Goal: Task Accomplishment & Management: Manage account settings

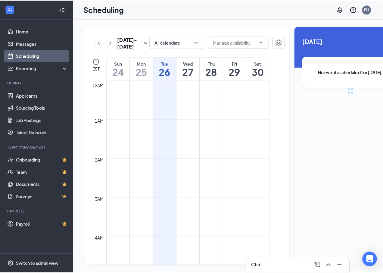
scroll to position [296, 0]
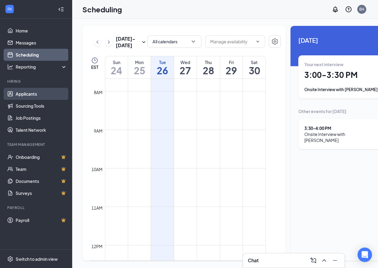
click at [28, 91] on link "Applicants" at bounding box center [41, 94] width 51 height 12
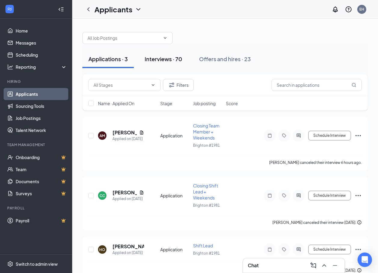
click at [158, 56] on div "Interviews · 70" at bounding box center [164, 59] width 38 height 8
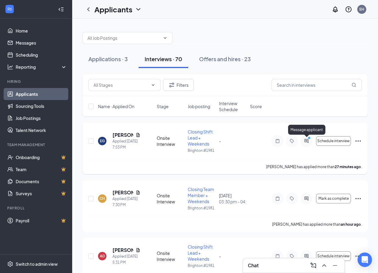
click at [309, 141] on icon "ActiveChat" at bounding box center [306, 140] width 7 height 5
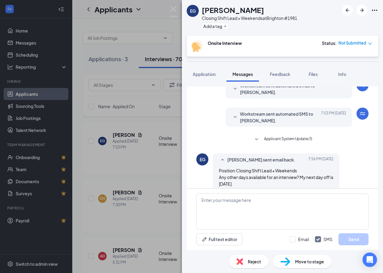
scroll to position [42, 0]
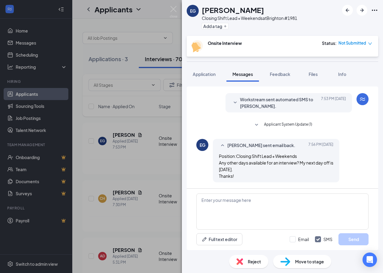
click at [145, 161] on div "EG ELIZABETH GOBLE Closing Shift Lead + Weekends at Brighton #1981 Add a tag On…" at bounding box center [191, 136] width 383 height 273
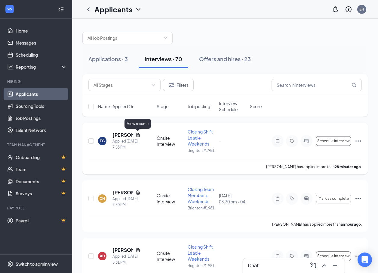
click at [138, 135] on icon "Document" at bounding box center [138, 134] width 5 height 5
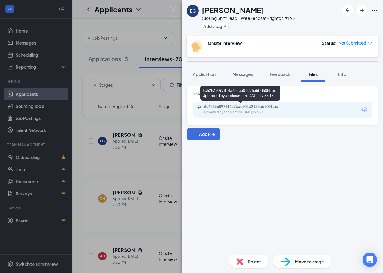
click at [247, 105] on div "6c62836097814a7bae301d2635bd508f.pdf" at bounding box center [246, 106] width 84 height 5
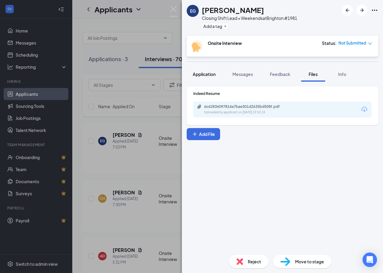
click at [198, 72] on span "Application" at bounding box center [203, 73] width 23 height 5
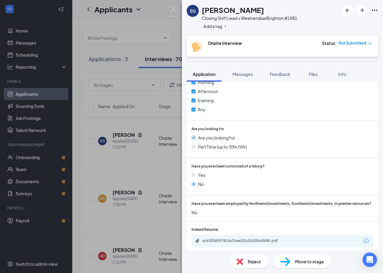
scroll to position [271, 0]
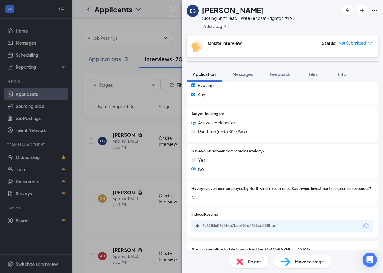
click at [132, 176] on div "EG ELIZABETH GOBLE Closing Shift Lead + Weekends at Brighton #1981 Add a tag On…" at bounding box center [191, 136] width 383 height 273
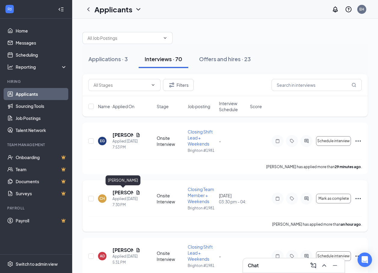
click at [126, 191] on h5 "[PERSON_NAME]" at bounding box center [122, 192] width 21 height 7
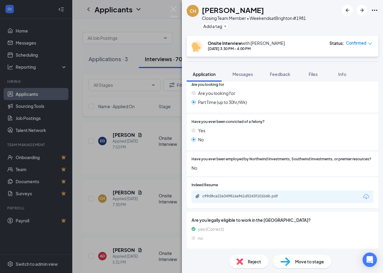
scroll to position [300, 0]
click at [236, 196] on div "c99d8ca22e349816a961d5243f101b6b.pdf" at bounding box center [244, 195] width 84 height 5
click at [156, 118] on div "CH Cheyenne Hilyard Closing Team Member + Weekends at Brighton #1981 Add a tag …" at bounding box center [191, 136] width 383 height 273
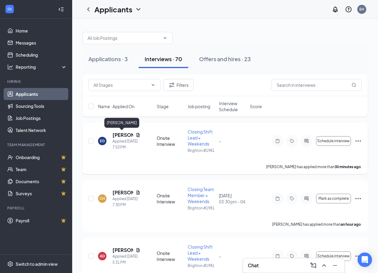
click at [131, 136] on h5 "[PERSON_NAME]" at bounding box center [122, 134] width 21 height 7
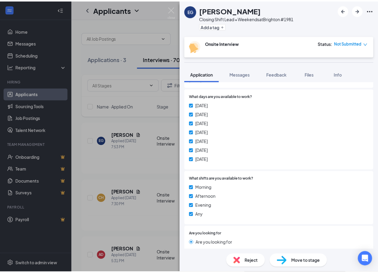
scroll to position [60, 0]
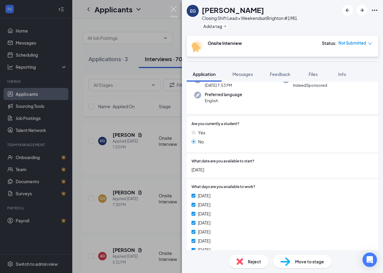
click at [175, 8] on img at bounding box center [174, 12] width 8 height 12
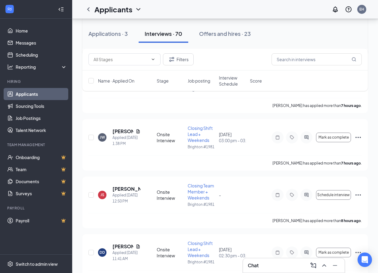
scroll to position [361, 0]
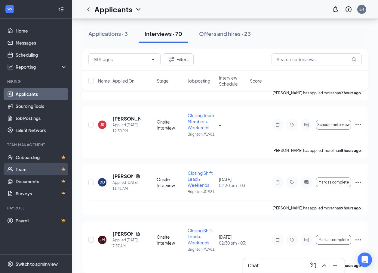
click at [33, 167] on link "Team" at bounding box center [41, 169] width 51 height 12
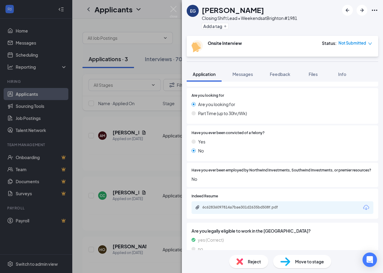
scroll to position [300, 0]
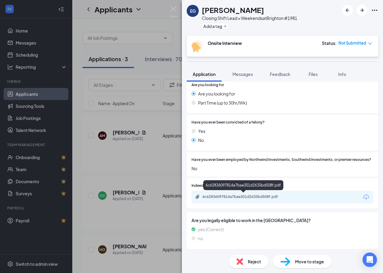
click at [263, 195] on div "6c62836097814a7bae301d2635bd508f.pdf" at bounding box center [244, 196] width 84 height 5
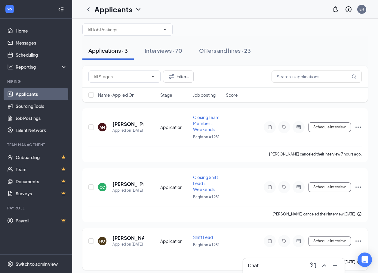
scroll to position [13, 0]
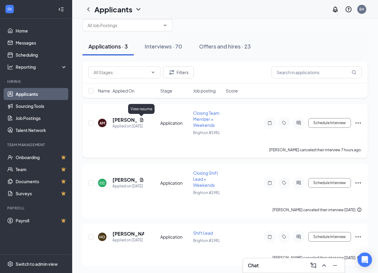
click at [141, 119] on icon "Document" at bounding box center [141, 120] width 3 height 4
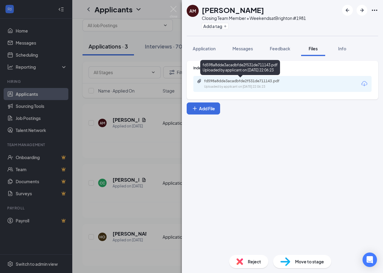
click at [218, 80] on div "fd598a8dde3acadbfde2f531de711143.pdf" at bounding box center [246, 81] width 84 height 5
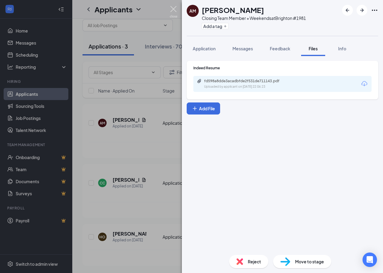
click at [174, 9] on img at bounding box center [174, 12] width 8 height 12
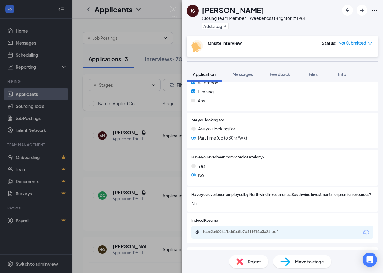
scroll to position [300, 0]
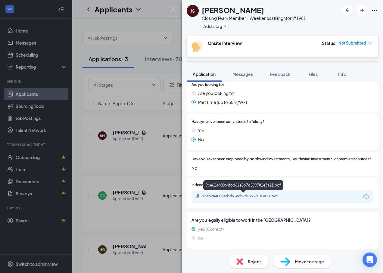
click at [229, 196] on div "9ce62a40064fbd61e8b7d599781e3a21.pdf" at bounding box center [244, 195] width 84 height 5
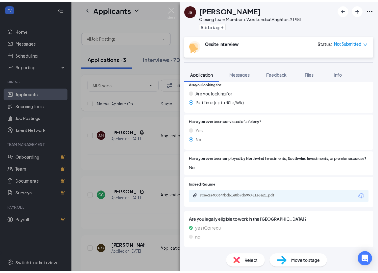
scroll to position [297, 0]
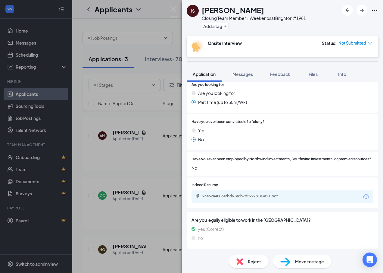
click at [144, 121] on div "JS Jordan Strong Closing Team Member + Weekends at Brighton #1981 Add a tag Ons…" at bounding box center [191, 136] width 383 height 273
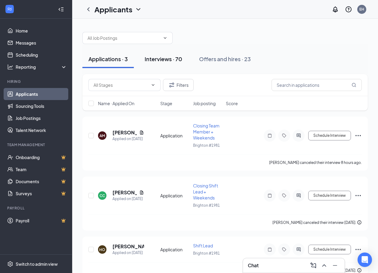
click at [154, 60] on div "Interviews · 70" at bounding box center [164, 59] width 38 height 8
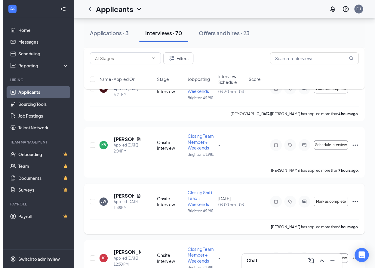
scroll to position [271, 0]
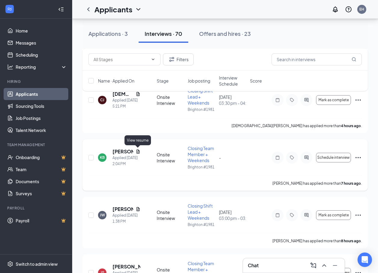
click at [139, 150] on icon "Document" at bounding box center [137, 151] width 3 height 4
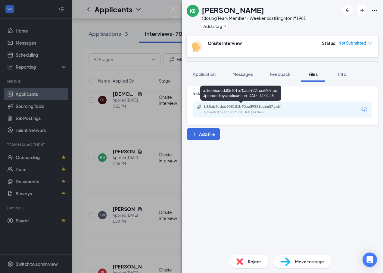
click at [231, 106] on div "b15eb6cdcd305101b70ae39221cc6607.pdf" at bounding box center [246, 106] width 84 height 5
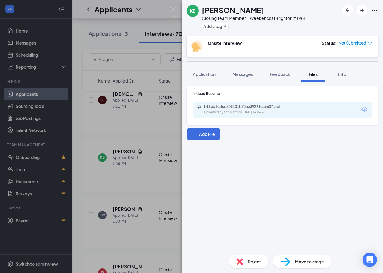
click at [121, 69] on div "KB Keosha Blair Closing Team Member + Weekends at Brighton #1981 Add a tag Onsi…" at bounding box center [191, 136] width 383 height 273
